Goal: Task Accomplishment & Management: Manage account settings

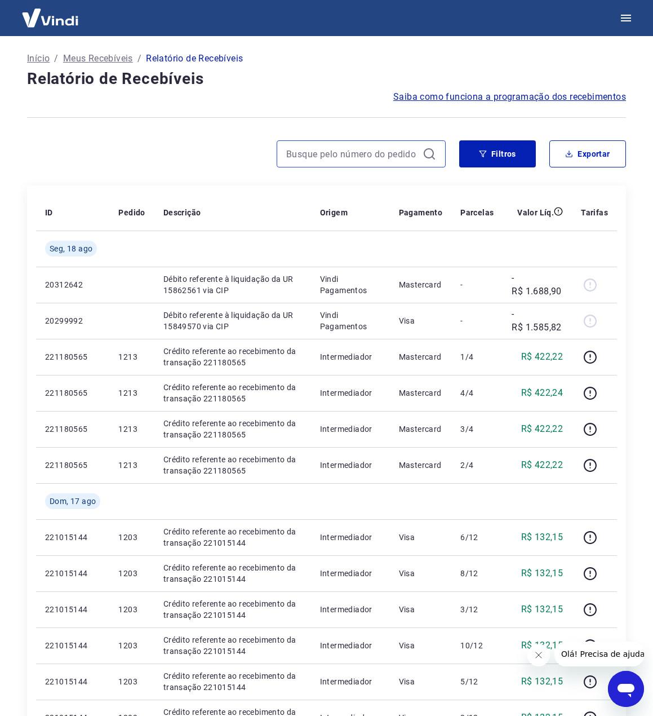
click at [343, 153] on input at bounding box center [352, 153] width 132 height 17
paste input "2165"
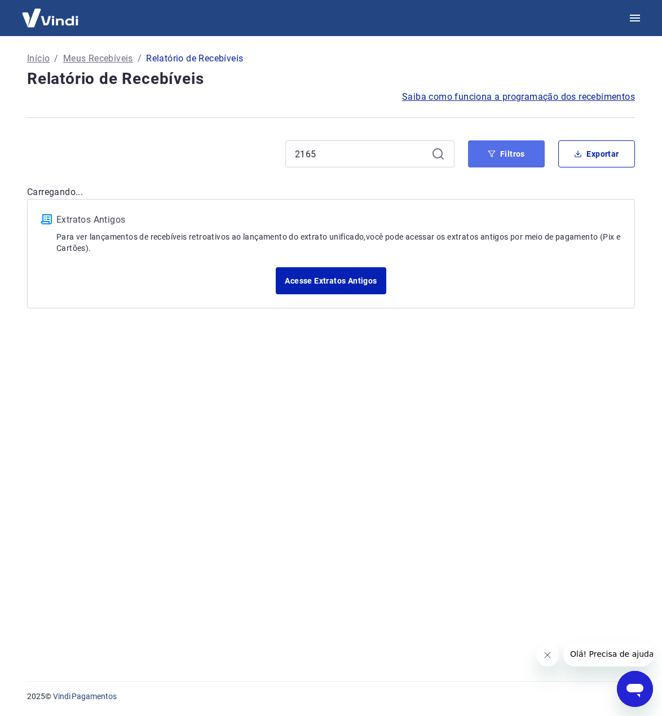
click at [509, 154] on button "Filtros" at bounding box center [506, 153] width 77 height 27
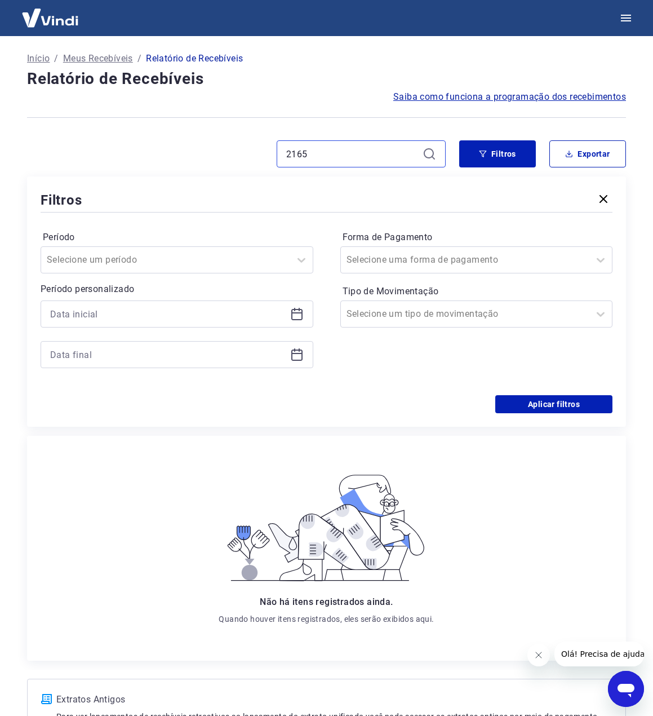
click at [338, 151] on input "2165" at bounding box center [352, 153] width 132 height 17
paste input "1203"
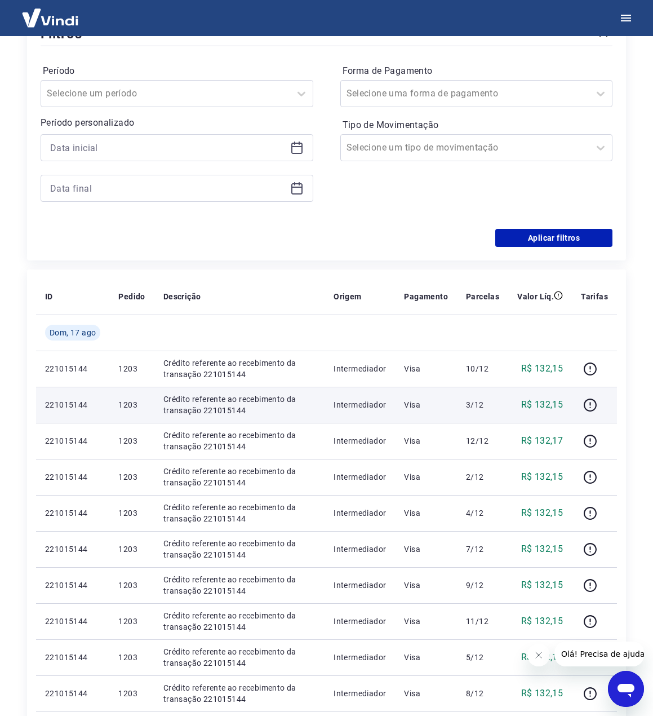
scroll to position [169, 0]
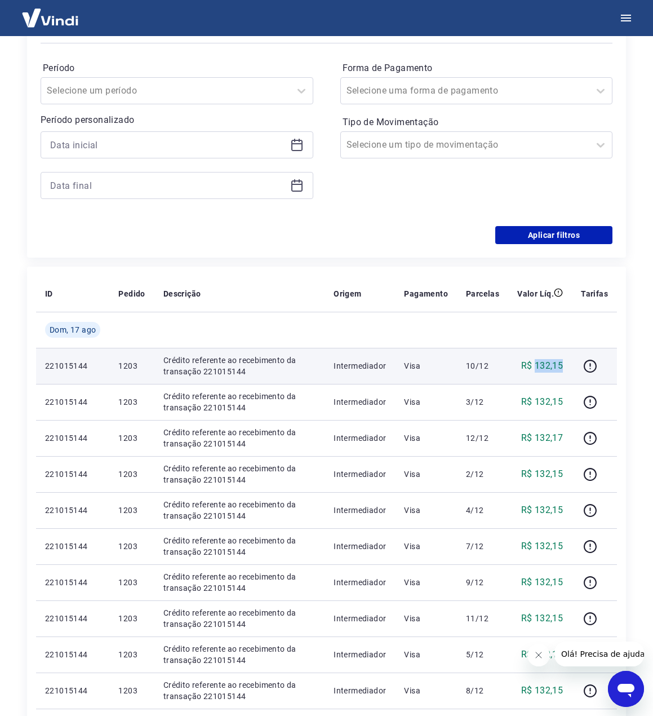
drag, startPoint x: 553, startPoint y: 364, endPoint x: 536, endPoint y: 366, distance: 16.4
click at [536, 366] on td "R$ 132,15" at bounding box center [541, 366] width 64 height 36
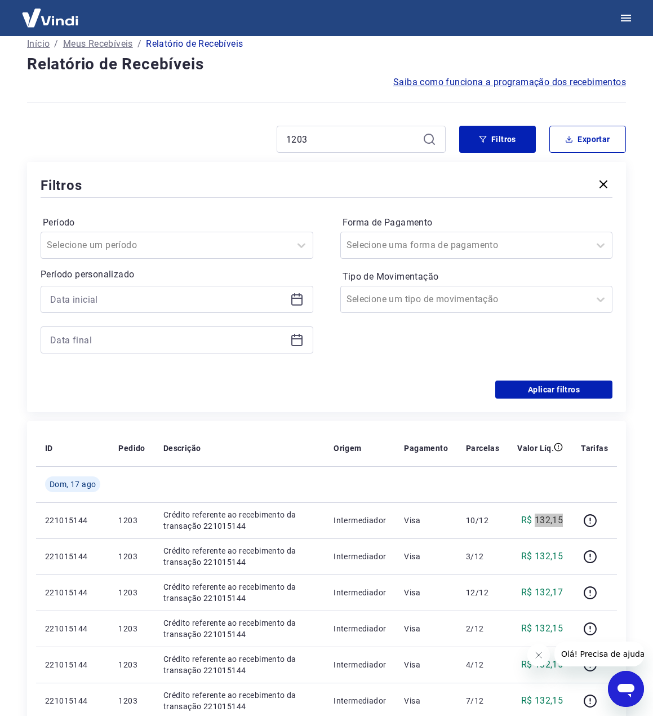
scroll to position [0, 0]
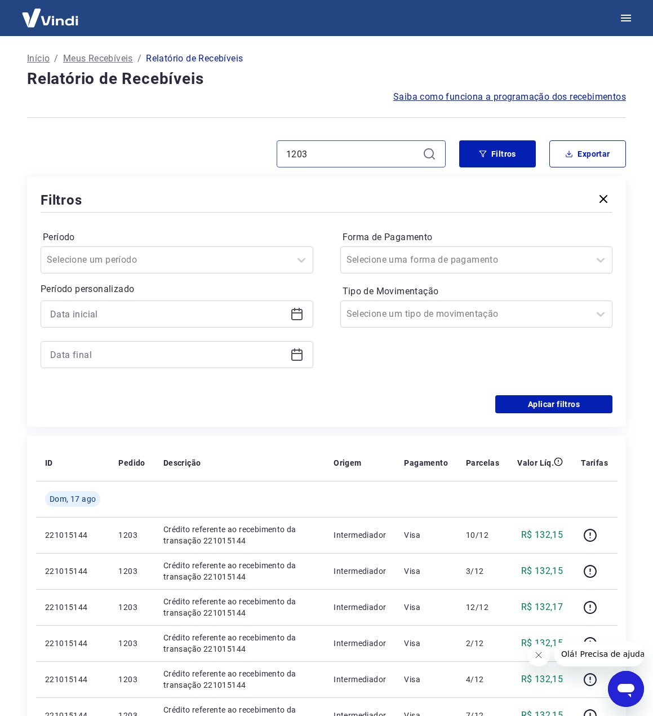
click at [377, 160] on input "1203" at bounding box center [352, 153] width 132 height 17
paste input "1"
type input "1213"
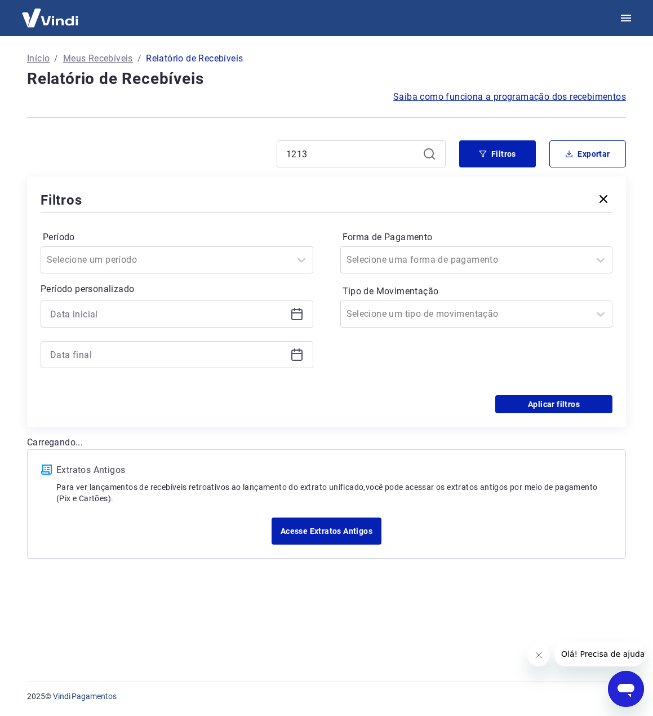
click at [603, 201] on div "Filtros" at bounding box center [327, 200] width 572 height 20
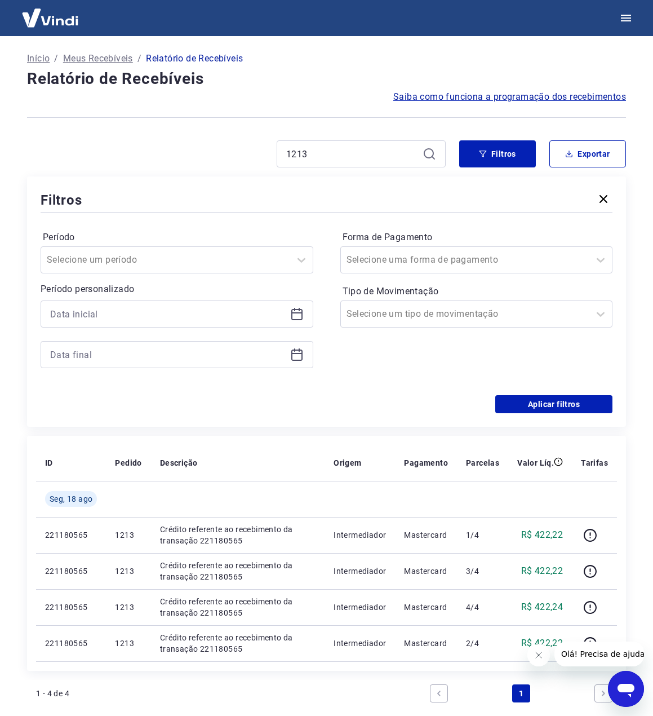
click at [602, 200] on icon "button" at bounding box center [604, 199] width 14 height 14
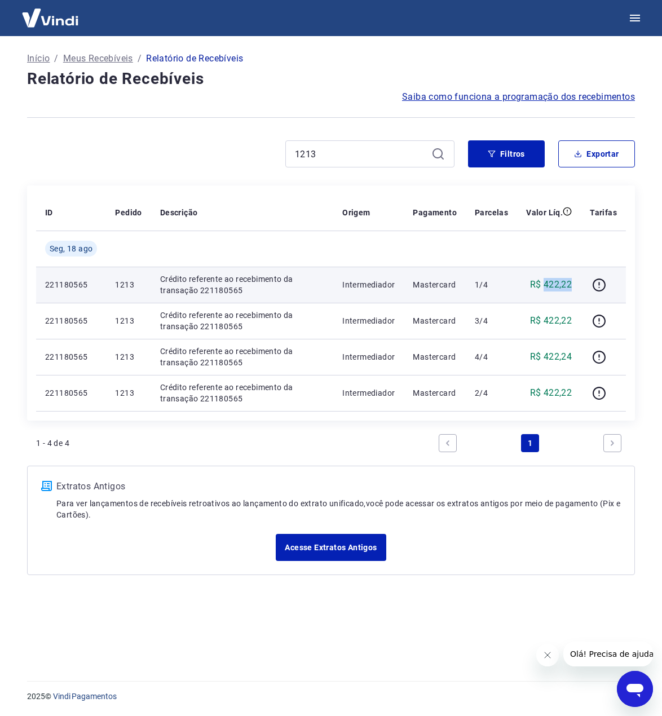
drag, startPoint x: 575, startPoint y: 282, endPoint x: 545, endPoint y: 283, distance: 29.9
click at [545, 283] on td "R$ 422,22" at bounding box center [549, 285] width 64 height 36
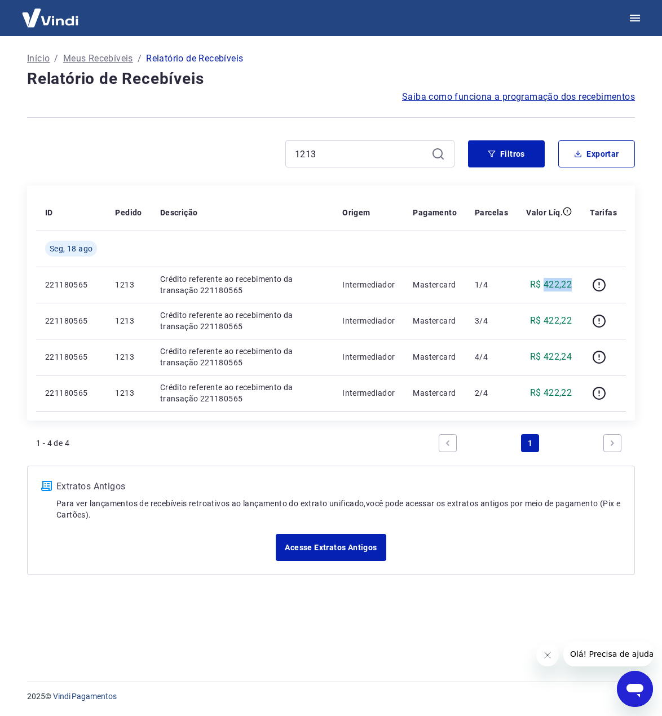
copy p "422,22"
click at [188, 155] on div "1213" at bounding box center [240, 153] width 427 height 27
click at [440, 157] on icon at bounding box center [437, 153] width 10 height 10
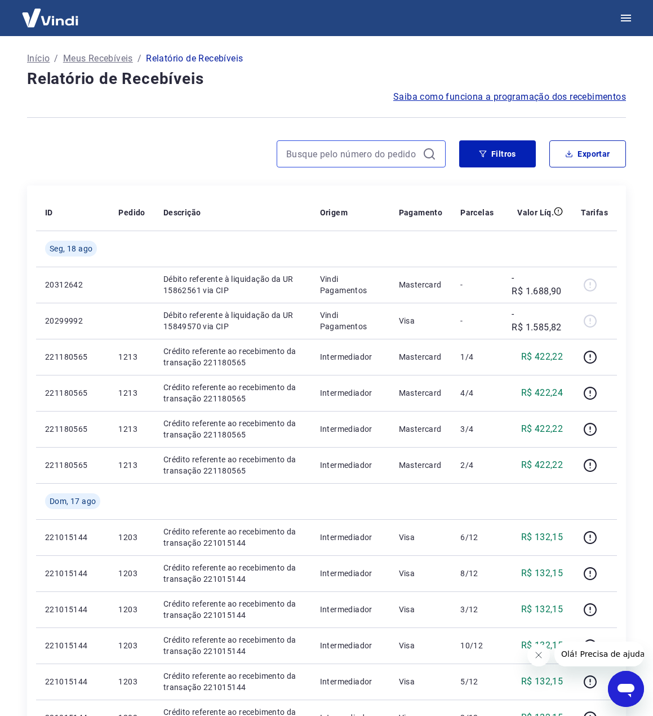
click at [325, 147] on input at bounding box center [352, 153] width 132 height 17
paste input "353"
type input "353"
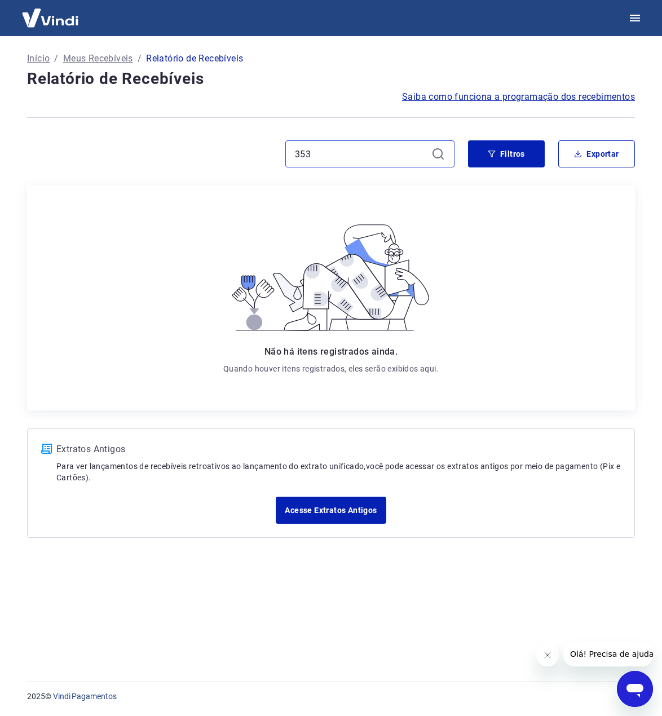
drag, startPoint x: 298, startPoint y: 157, endPoint x: 203, endPoint y: 166, distance: 95.1
click at [233, 162] on div "353" at bounding box center [240, 153] width 427 height 27
click at [434, 158] on icon at bounding box center [438, 154] width 14 height 14
click at [438, 150] on icon at bounding box center [438, 154] width 14 height 14
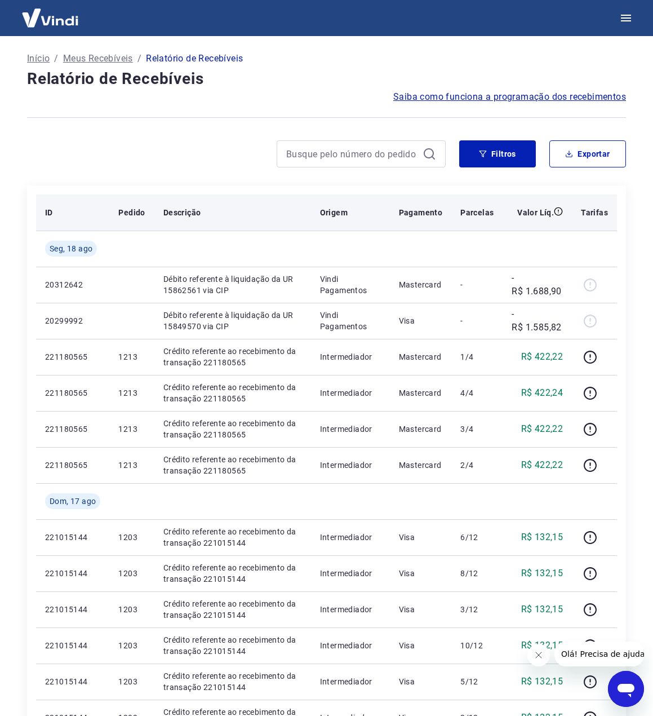
click at [416, 215] on p "Pagamento" at bounding box center [421, 212] width 44 height 11
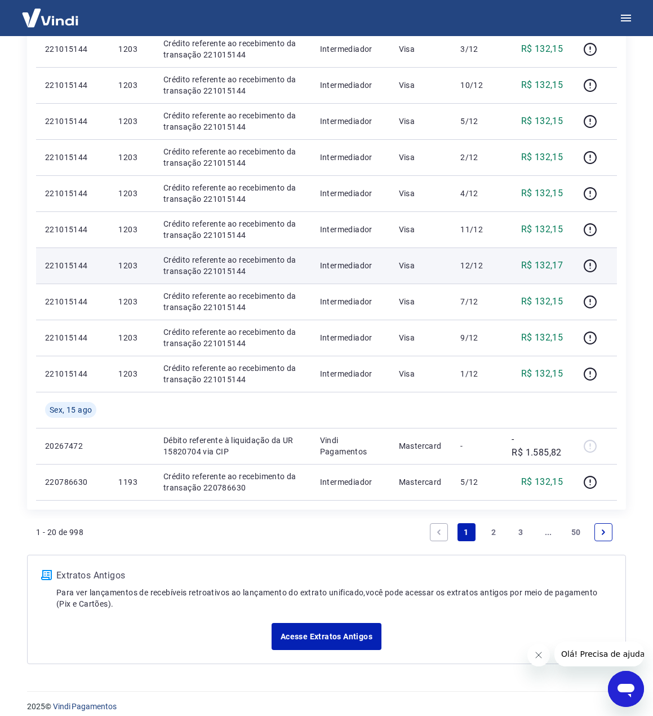
scroll to position [571, 0]
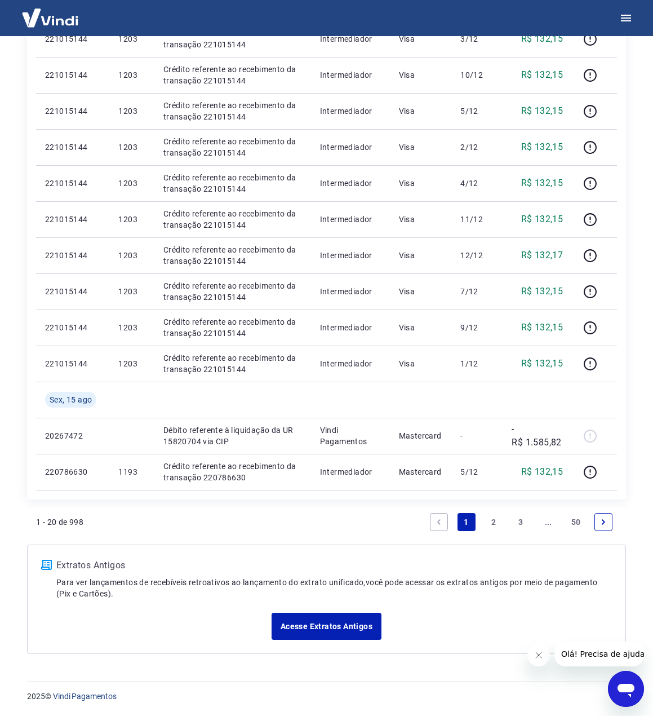
click at [488, 522] on link "2" at bounding box center [494, 522] width 18 height 18
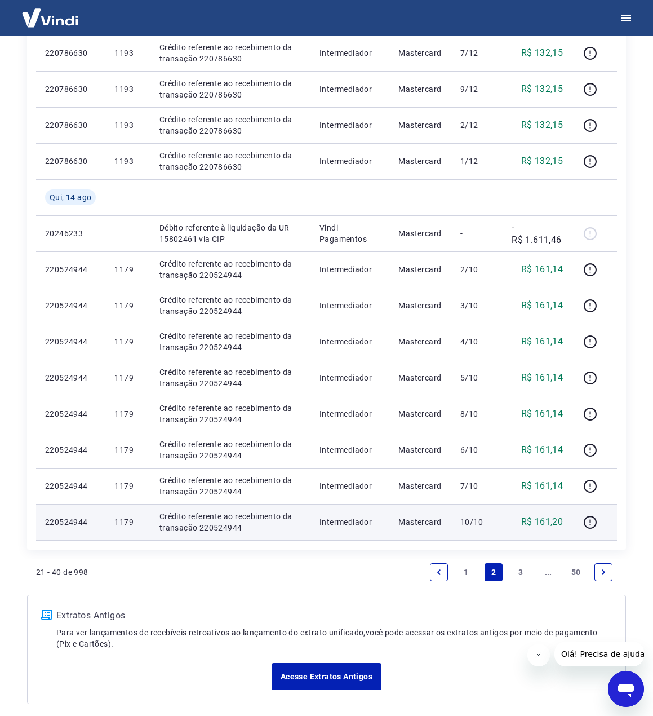
scroll to position [535, 0]
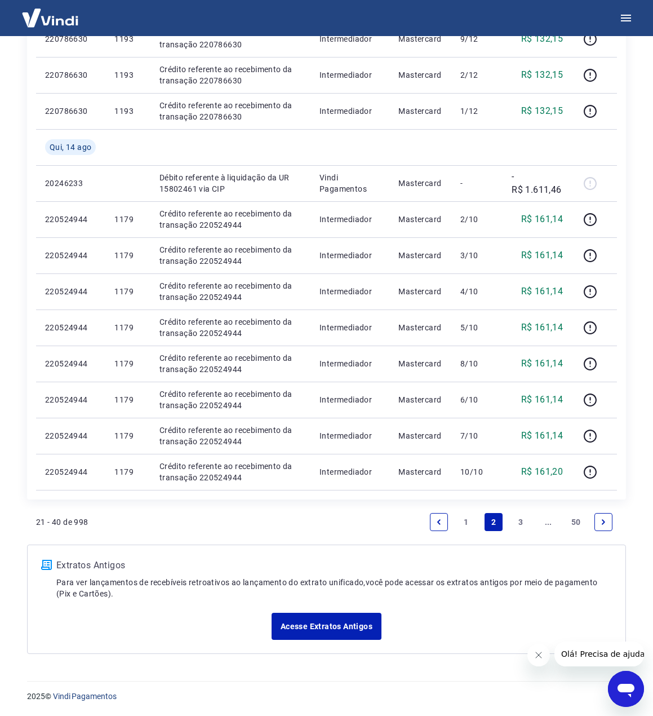
click at [515, 524] on link "3" at bounding box center [522, 522] width 18 height 18
